Goal: Find specific page/section: Find specific page/section

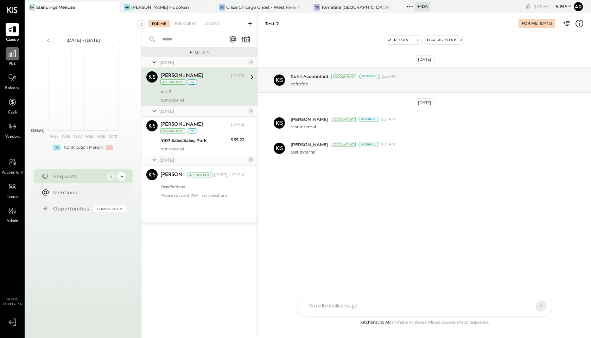
click at [13, 57] on icon at bounding box center [12, 53] width 9 height 9
